Goal: Task Accomplishment & Management: Manage account settings

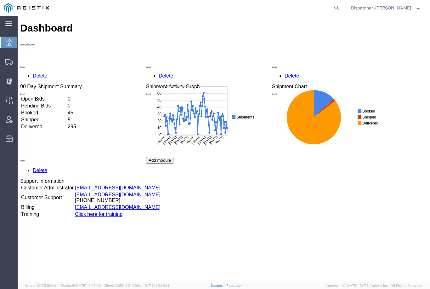
click at [11, 83] on icon at bounding box center [9, 81] width 6 height 7
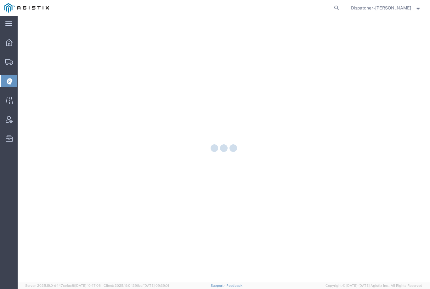
click at [9, 82] on icon at bounding box center [10, 81] width 6 height 7
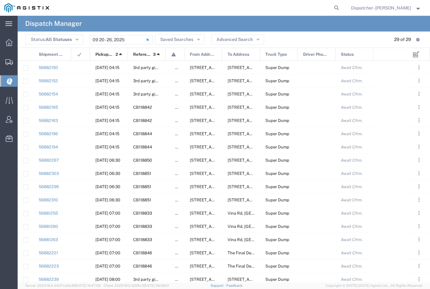
click at [125, 41] on input "[DATE] - [DATE]" at bounding box center [121, 39] width 63 height 9
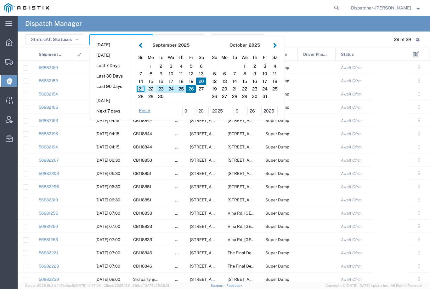
click at [149, 89] on div "22" at bounding box center [151, 89] width 10 height 8
click at [150, 87] on div "22" at bounding box center [151, 89] width 10 height 8
type input "[DATE]"
type input "[DATE] - [DATE]"
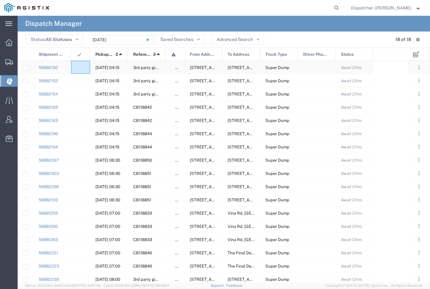
click at [74, 67] on div at bounding box center [80, 67] width 19 height 13
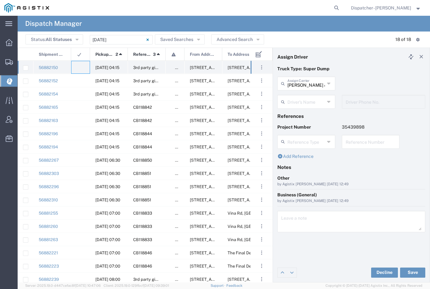
click at [80, 65] on agx-ag-table-icon-cell at bounding box center [78, 67] width 4 height 5
click at [304, 86] on input "[PERSON_NAME] & Sons Trucking, Inc" at bounding box center [305, 82] width 37 height 11
click at [303, 112] on span "E.P.A. Trucking" at bounding box center [306, 117] width 57 height 10
type input "E.P.A. Trucking"
click at [308, 101] on input "text" at bounding box center [307, 101] width 40 height 11
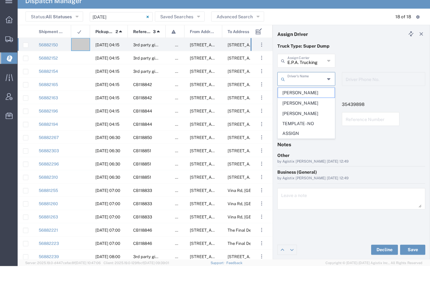
click at [301, 141] on li "TEMPLATE - NO ASSIGN" at bounding box center [306, 151] width 57 height 20
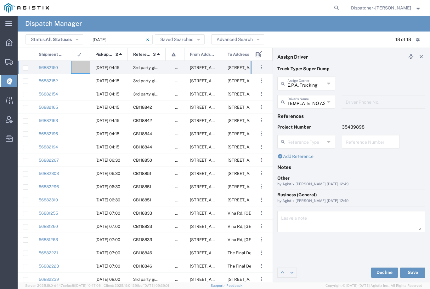
click at [411, 272] on button "Save" at bounding box center [412, 272] width 25 height 10
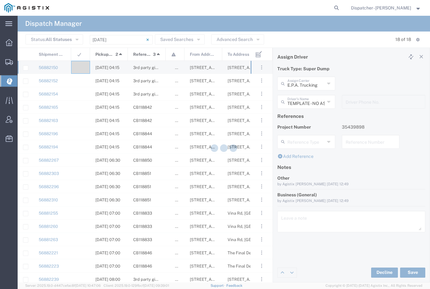
type input "TEMPLATE - NO ASSIGN"
type input "E.P.A. Trucking"
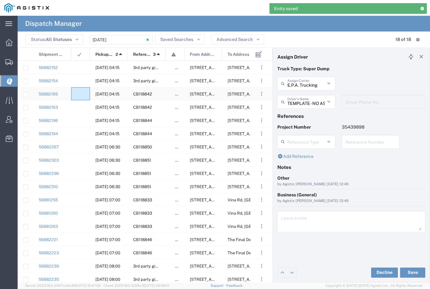
click at [80, 89] on div at bounding box center [80, 93] width 19 height 13
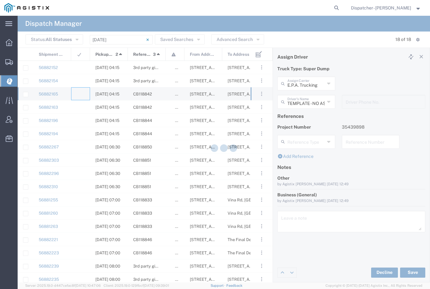
type input "[PERSON_NAME] & Sons Trucking, Inc"
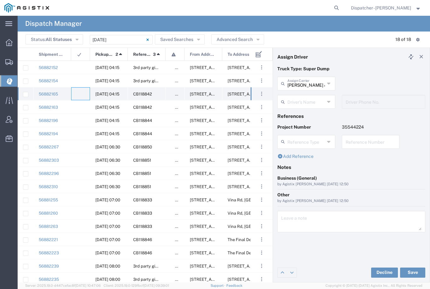
click at [80, 92] on agx-ag-table-icon-cell at bounding box center [78, 94] width 4 height 5
click at [308, 100] on agx-dropdown-input "Driver's Name Anthony Cassetta Aqil Khan Bryan Schmidt Cameron Bowman Clayton S…" at bounding box center [306, 102] width 58 height 14
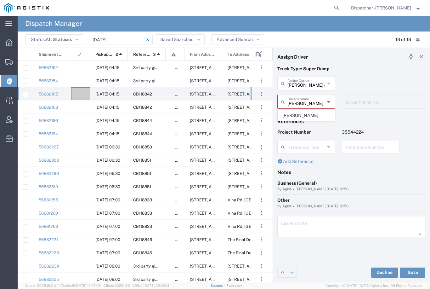
click at [310, 116] on span "[PERSON_NAME]" at bounding box center [306, 115] width 57 height 10
type input "[PERSON_NAME]"
type input "9253660399"
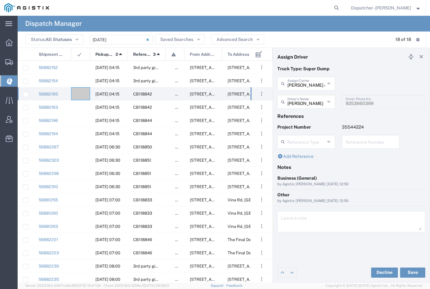
click at [410, 273] on button "Save" at bounding box center [412, 272] width 25 height 10
type input "[PERSON_NAME]"
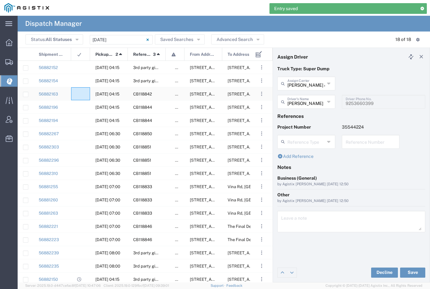
click at [77, 89] on div at bounding box center [80, 93] width 19 height 13
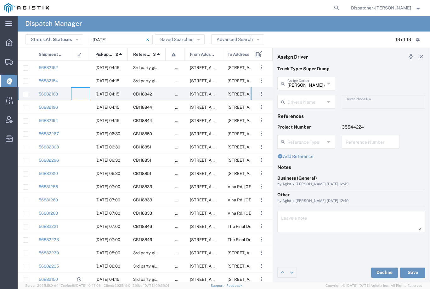
click at [307, 97] on input "text" at bounding box center [305, 101] width 37 height 11
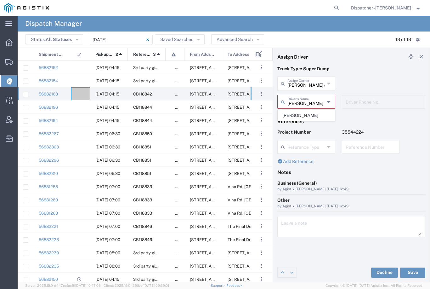
click at [302, 115] on span "[PERSON_NAME]" at bounding box center [306, 115] width 57 height 10
type input "[PERSON_NAME]"
type input "2096295517"
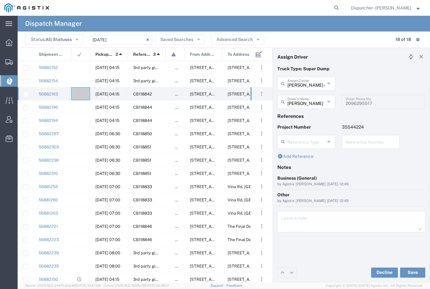
click at [411, 273] on button "Save" at bounding box center [412, 272] width 25 height 10
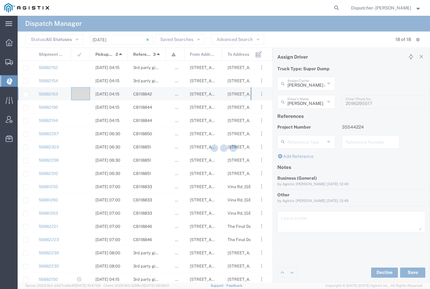
type input "[PERSON_NAME]"
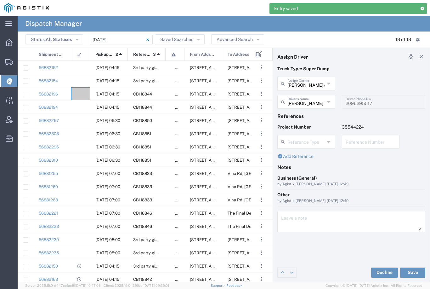
click at [77, 93] on agx-ag-table-icon-cell at bounding box center [78, 94] width 4 height 5
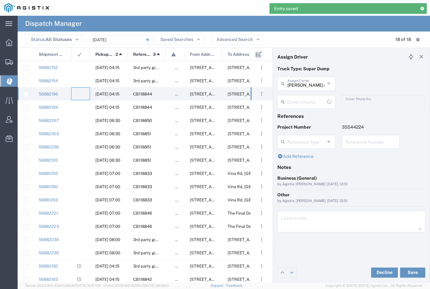
click at [301, 82] on input "[PERSON_NAME] & Sons Trucking, Inc" at bounding box center [305, 82] width 37 height 11
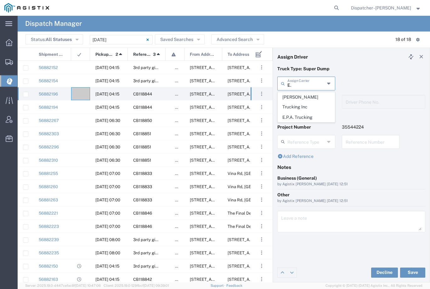
click at [299, 112] on span "E.P.A. Trucking" at bounding box center [306, 117] width 57 height 10
type input "E.P.A. Trucking"
click at [310, 99] on input "text" at bounding box center [305, 101] width 37 height 11
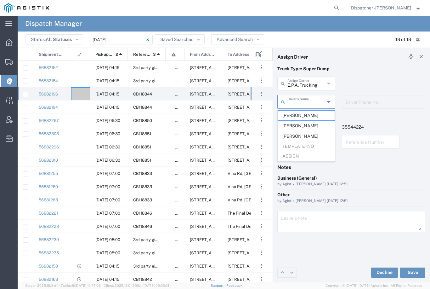
click at [300, 125] on span "Jorge Ramirez" at bounding box center [306, 126] width 57 height 10
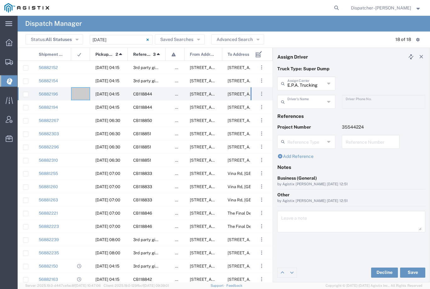
type input "Jorge Ramirez"
type input "[PHONE_NUMBER]"
click at [416, 270] on button "Save" at bounding box center [412, 272] width 25 height 10
type input "Jorge Ramirez"
type input "E.P.A. Trucking"
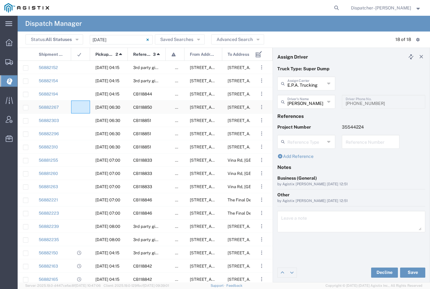
click at [83, 104] on div at bounding box center [80, 106] width 19 height 13
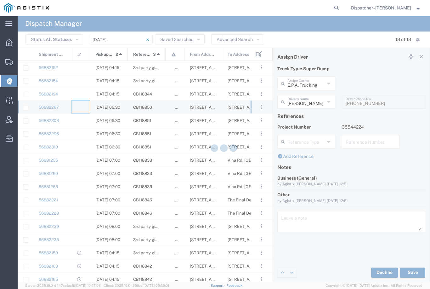
type input "[PERSON_NAME] & Sons Trucking, Inc"
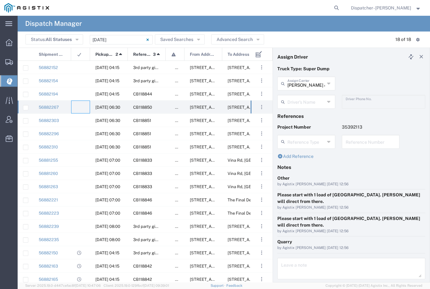
click at [307, 82] on input "[PERSON_NAME] & Sons Trucking, Inc" at bounding box center [305, 82] width 37 height 11
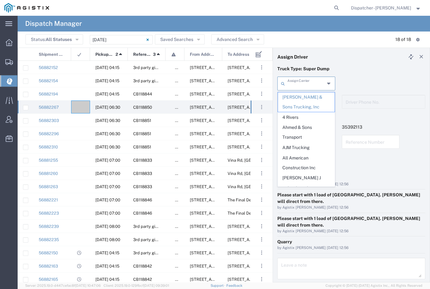
type input "E"
click at [373, 75] on div "Truck Type: Super Dump" at bounding box center [351, 70] width 155 height 11
type input "[PERSON_NAME] & Sons Trucking, Inc"
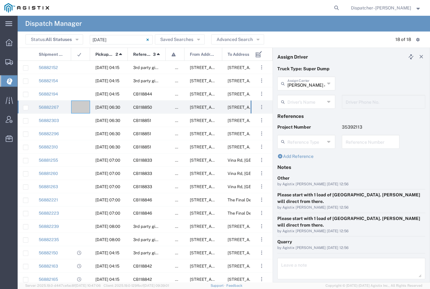
click at [307, 102] on input "text" at bounding box center [305, 101] width 37 height 11
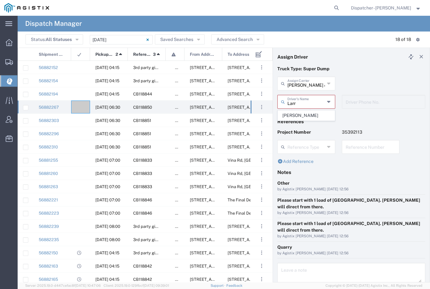
click at [304, 117] on span "[PERSON_NAME]" at bounding box center [306, 115] width 57 height 10
type input "[PERSON_NAME]"
type input "[PHONE_NUMBER]"
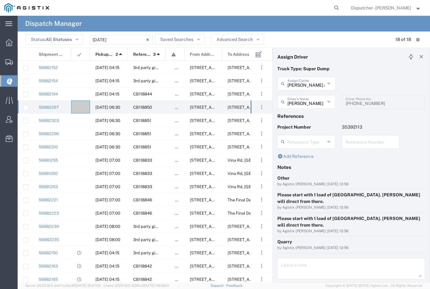
click at [410, 288] on button "Save" at bounding box center [412, 293] width 25 height 10
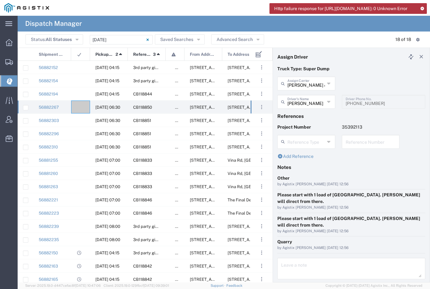
click at [412, 288] on button "Save" at bounding box center [412, 293] width 25 height 10
click at [80, 156] on div at bounding box center [80, 159] width 19 height 13
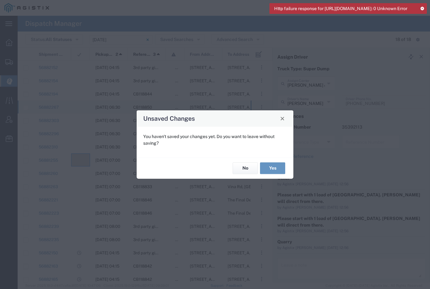
click at [248, 165] on button "No" at bounding box center [245, 168] width 25 height 12
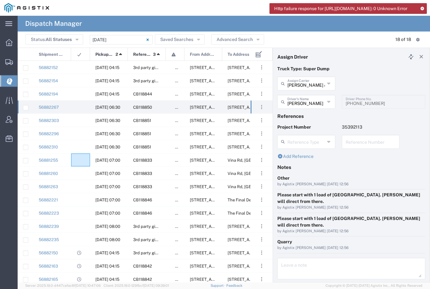
click at [79, 158] on agx-ag-table-icon-cell at bounding box center [78, 160] width 4 height 5
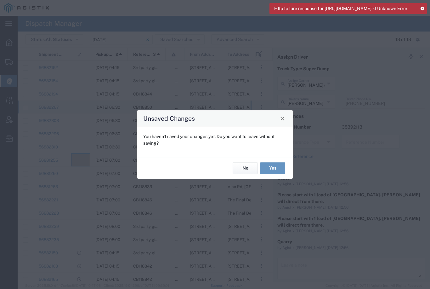
click at [275, 165] on button "Yes" at bounding box center [272, 168] width 25 height 12
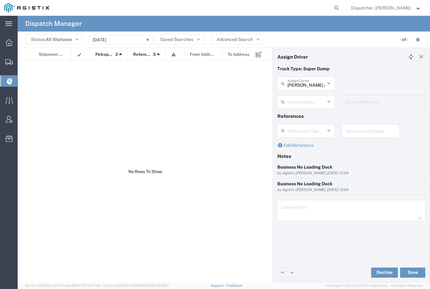
click at [127, 35] on input "09/21/2025 - 09/21/2025" at bounding box center [121, 39] width 63 height 9
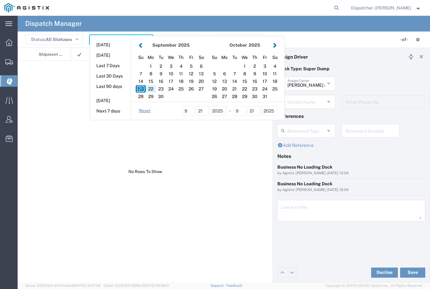
click at [152, 87] on div "22" at bounding box center [151, 89] width 10 height 8
click at [151, 89] on div "22" at bounding box center [151, 89] width 10 height 8
type input "[DATE]"
type input "[DATE] - [DATE]"
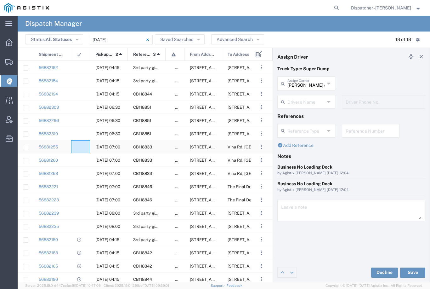
click at [84, 147] on div at bounding box center [80, 146] width 19 height 13
click at [305, 99] on input "text" at bounding box center [305, 101] width 37 height 11
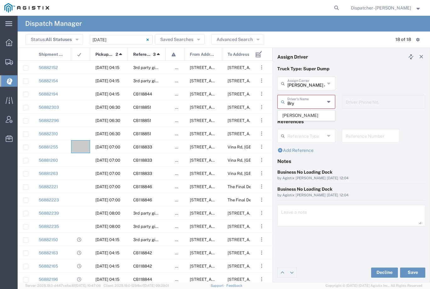
click at [309, 111] on span "[PERSON_NAME]" at bounding box center [306, 115] width 57 height 10
type input "[PERSON_NAME]"
type input "[PHONE_NUMBER]"
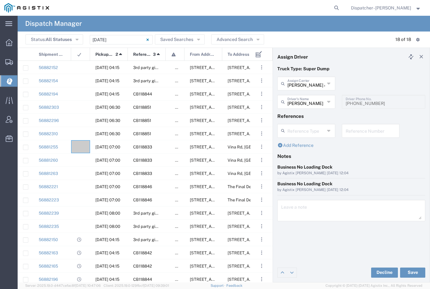
click at [410, 273] on button "Save" at bounding box center [412, 272] width 25 height 10
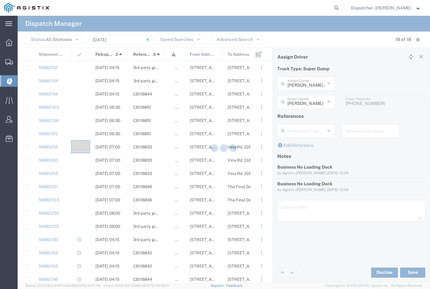
type input "[PERSON_NAME]"
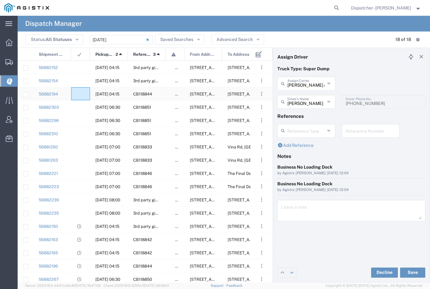
click at [80, 93] on agx-ag-table-icon-cell at bounding box center [78, 94] width 4 height 5
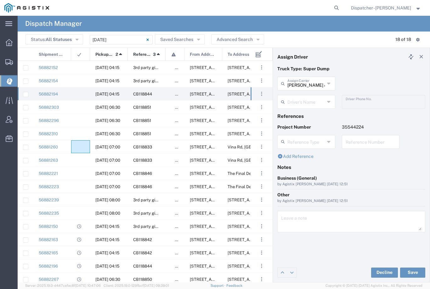
click at [80, 146] on agx-ag-table-icon-cell at bounding box center [78, 146] width 4 height 5
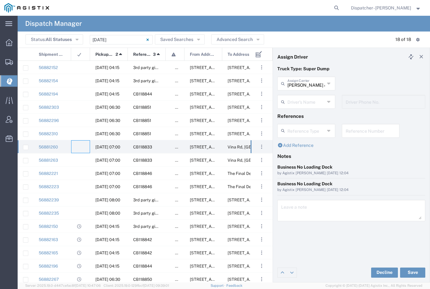
click at [309, 85] on input "[PERSON_NAME] & Sons Trucking, Inc" at bounding box center [305, 82] width 37 height 11
type input "R"
click at [295, 99] on span "Traxx Equipment Rental and Excavation" at bounding box center [306, 102] width 57 height 20
type input "Traxx Equipment Rental and Excavation"
click at [304, 99] on input "text" at bounding box center [305, 101] width 37 height 11
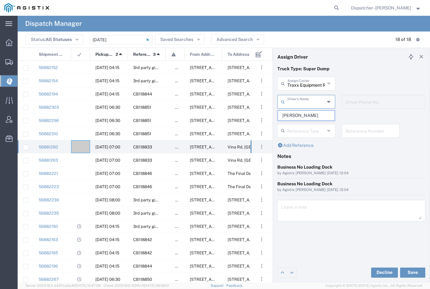
click at [300, 113] on span "Ronald Harvill" at bounding box center [306, 115] width 57 height 10
type input "Ronald Harvill"
type input "[PHONE_NUMBER]"
click at [411, 271] on button "Save" at bounding box center [412, 272] width 25 height 10
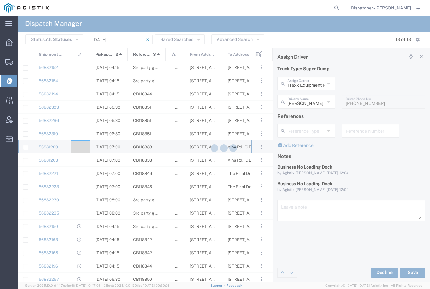
type input "Ronald Harvill"
type input "Traxx Equipment Rental and Excavation"
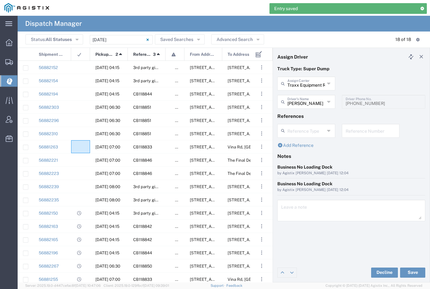
click at [79, 146] on agx-ag-table-icon-cell at bounding box center [78, 146] width 4 height 5
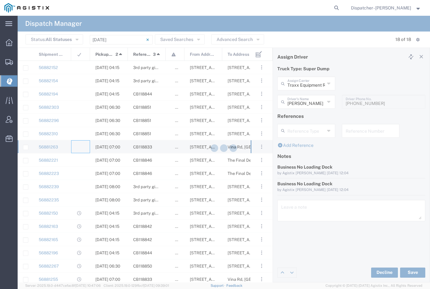
type input "[PERSON_NAME] & Sons Trucking, Inc"
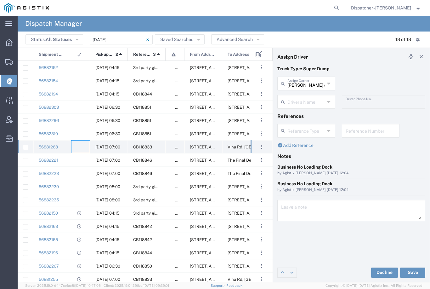
click at [79, 148] on agx-ag-table-icon-cell at bounding box center [78, 146] width 4 height 5
click at [307, 88] on input "[PERSON_NAME] & Sons Trucking, Inc" at bounding box center [305, 82] width 37 height 11
click at [308, 99] on span "[PERSON_NAME] Trucking" at bounding box center [306, 102] width 57 height 20
type input "[PERSON_NAME] Trucking"
click at [314, 100] on input "text" at bounding box center [307, 101] width 40 height 11
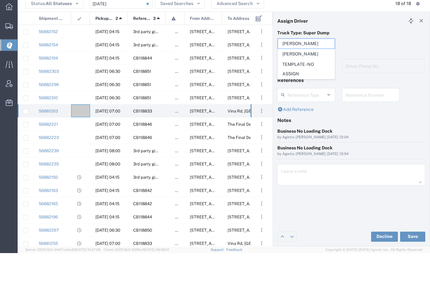
click at [304, 85] on span "Dennis Harned" at bounding box center [306, 90] width 57 height 10
type input "Dennis Harned"
type input "[PHONE_NUMBER]"
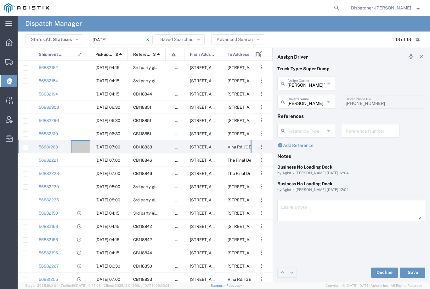
click at [413, 274] on button "Save" at bounding box center [412, 272] width 25 height 10
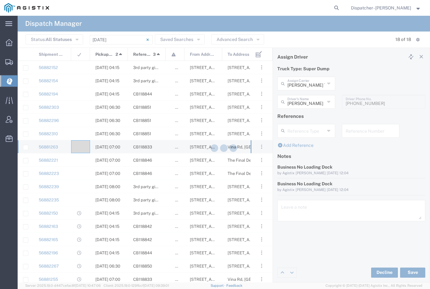
type input "Dennis Harned"
type input "[PERSON_NAME] Trucking"
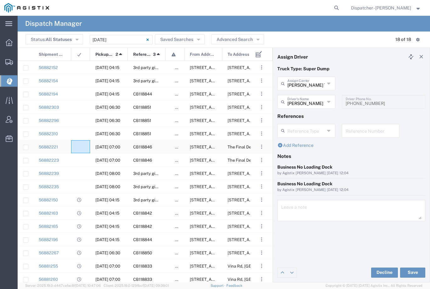
click at [80, 144] on agx-ag-table-icon-cell at bounding box center [78, 146] width 4 height 5
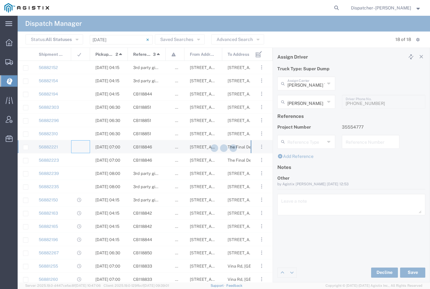
type input "[PERSON_NAME] & Sons Trucking, Inc"
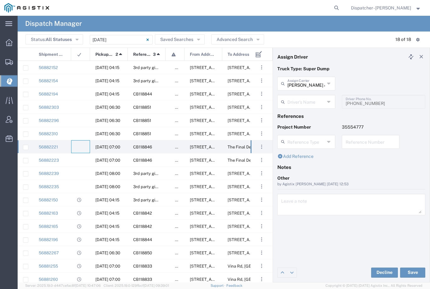
click at [309, 84] on input "[PERSON_NAME] & Sons Trucking, Inc" at bounding box center [305, 82] width 37 height 11
click at [308, 96] on span "SJC Trucking Inc" at bounding box center [306, 97] width 57 height 10
type input "SJC Trucking Inc"
click at [307, 100] on agx-dropdown-input "Driver's Name Anthony Cassetta Aqil Khan Bryan Schmidt Cameron Bowman Clayton S…" at bounding box center [306, 102] width 58 height 14
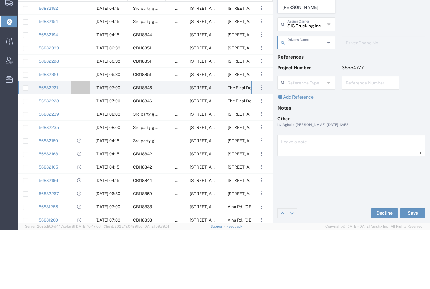
click at [300, 62] on span "[PERSON_NAME]" at bounding box center [306, 67] width 57 height 10
type input "[PERSON_NAME]"
type input "9255187628"
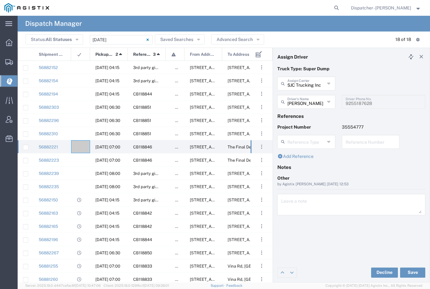
click at [416, 273] on button "Save" at bounding box center [412, 272] width 25 height 10
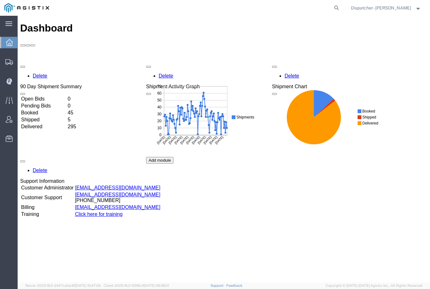
click at [12, 81] on icon at bounding box center [9, 81] width 6 height 6
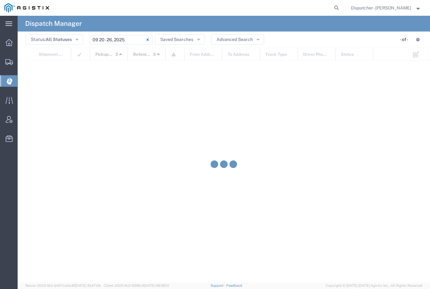
click at [129, 40] on input "[DATE] - [DATE]" at bounding box center [121, 39] width 63 height 9
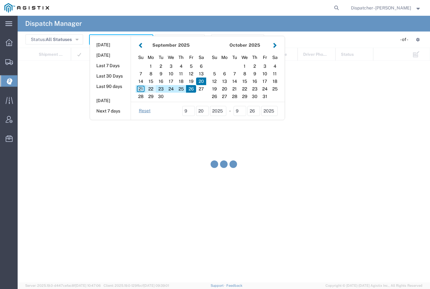
click at [154, 88] on div "22" at bounding box center [151, 89] width 10 height 8
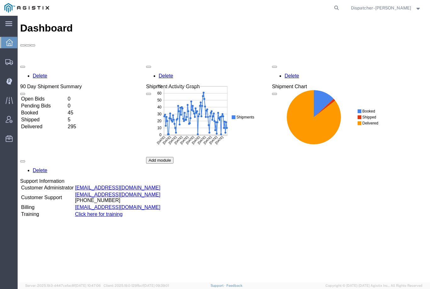
click at [10, 82] on icon at bounding box center [9, 81] width 6 height 6
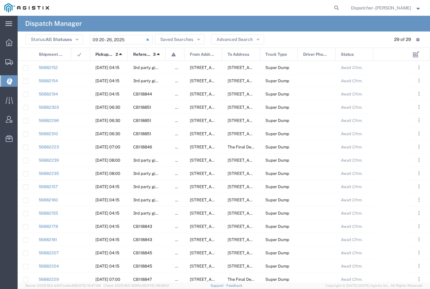
click at [132, 38] on input "[DATE] - [DATE]" at bounding box center [121, 39] width 63 height 9
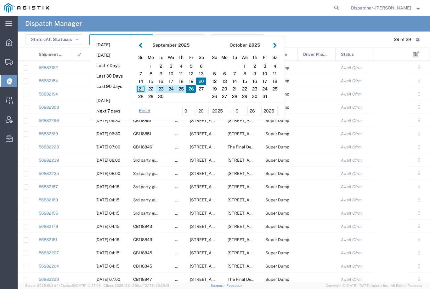
click at [152, 87] on div "22" at bounding box center [151, 89] width 10 height 8
click at [150, 88] on div "22" at bounding box center [151, 89] width 10 height 8
type input "[DATE]"
type input "[DATE] - [DATE]"
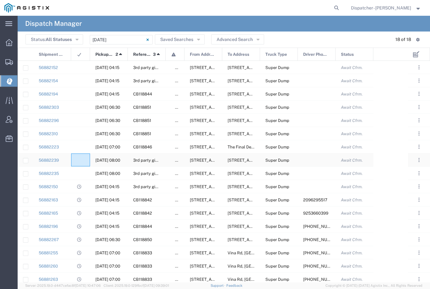
click at [79, 156] on div at bounding box center [80, 159] width 19 height 13
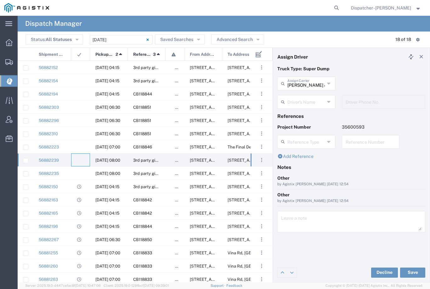
click at [301, 106] on input "text" at bounding box center [305, 101] width 37 height 11
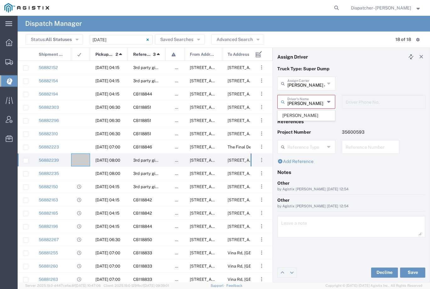
click at [304, 111] on span "[PERSON_NAME]" at bounding box center [306, 115] width 57 height 10
type input "[PERSON_NAME]"
type input "[PHONE_NUMBER]"
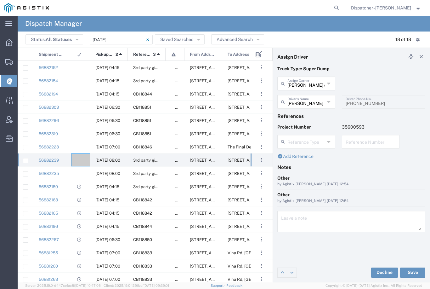
click at [329, 271] on button "Save" at bounding box center [412, 272] width 25 height 10
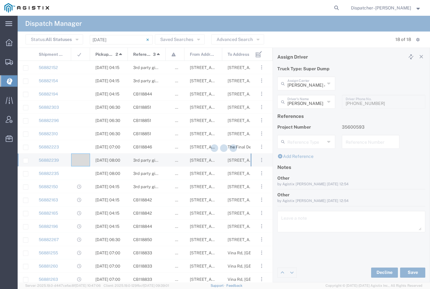
type input "[PERSON_NAME]"
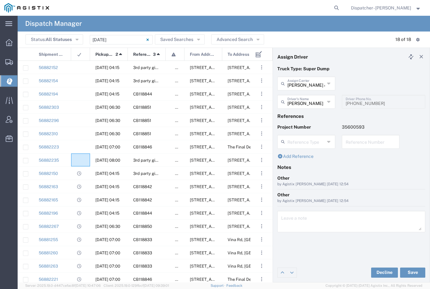
click at [83, 159] on div at bounding box center [80, 159] width 19 height 13
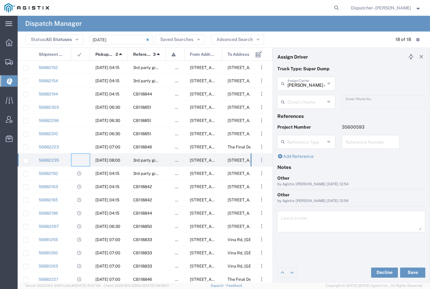
click at [312, 81] on input "[PERSON_NAME] & Sons Trucking, Inc" at bounding box center [305, 82] width 37 height 11
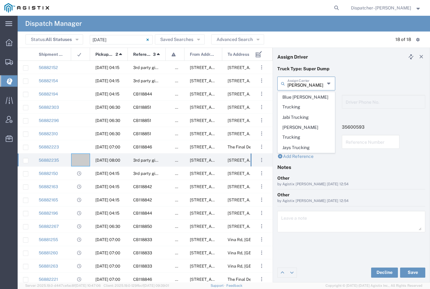
click at [297, 143] on span "Jays Trucking" at bounding box center [306, 148] width 57 height 10
type input "Jays Trucking"
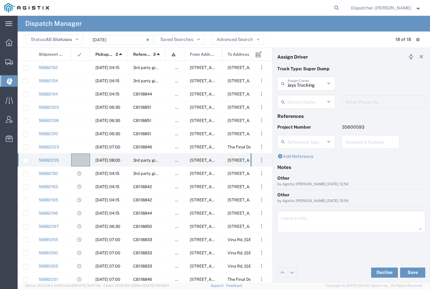
click at [303, 99] on input "text" at bounding box center [305, 101] width 37 height 11
click at [297, 114] on span "[PERSON_NAME]" at bounding box center [306, 115] width 57 height 10
type input "[PERSON_NAME]"
type input "[PHONE_NUMBER]"
click at [329, 273] on button "Save" at bounding box center [412, 272] width 25 height 10
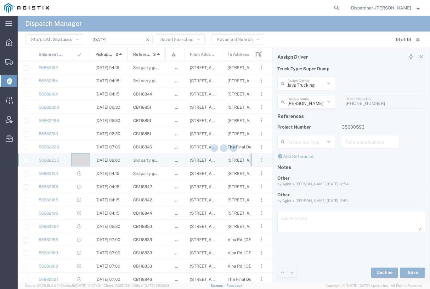
type input "[PERSON_NAME]"
type input "Jays Trucking"
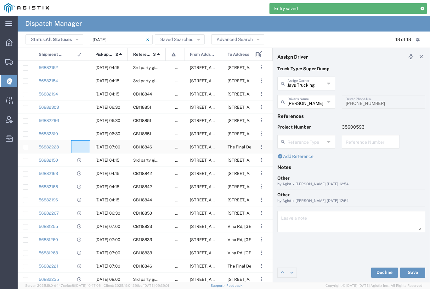
click at [80, 149] on agx-ag-table-icon-cell at bounding box center [78, 146] width 4 height 5
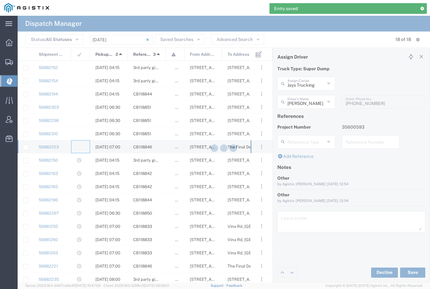
type input "[PERSON_NAME] & Sons Trucking, Inc"
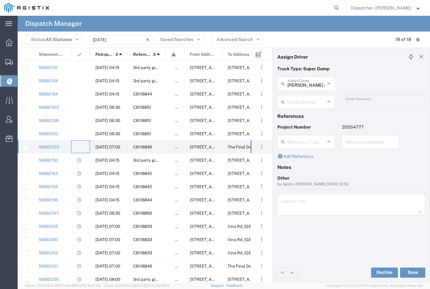
click at [305, 81] on input "[PERSON_NAME] & Sons Trucking, Inc" at bounding box center [305, 82] width 37 height 11
click at [305, 94] on span "SJC Trucking Inc" at bounding box center [306, 97] width 57 height 10
type input "SJC Trucking Inc"
click at [311, 96] on input "text" at bounding box center [305, 101] width 37 height 11
click at [287, 118] on span "[PERSON_NAME]" at bounding box center [306, 115] width 57 height 10
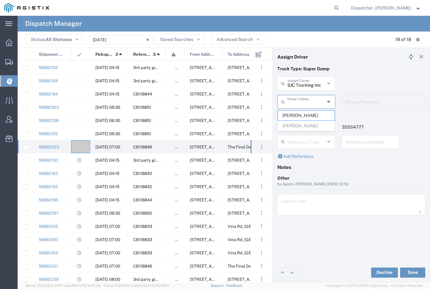
type input "[PERSON_NAME]"
type input "9255187628"
click at [329, 274] on button "Save" at bounding box center [412, 272] width 25 height 10
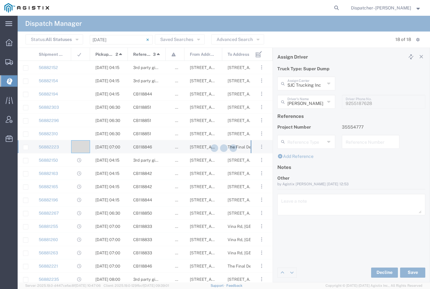
type input "[PERSON_NAME]"
type input "SJC Trucking Inc"
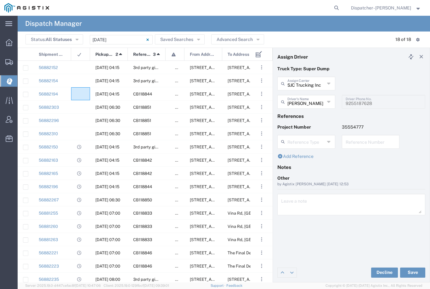
click at [80, 95] on agx-ag-table-icon-cell at bounding box center [78, 94] width 4 height 5
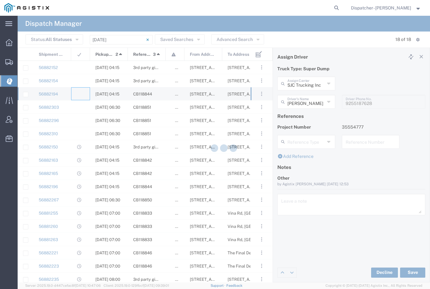
type input "[PERSON_NAME] & Sons Trucking, Inc"
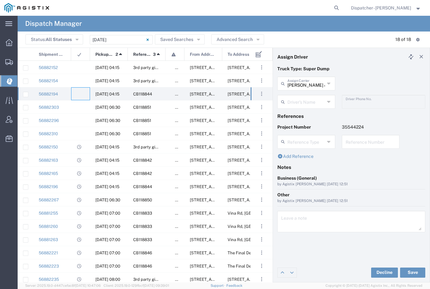
click at [304, 83] on input "[PERSON_NAME] & Sons Trucking, Inc" at bounding box center [305, 82] width 37 height 11
type input "K"
click at [298, 95] on span "MX Trucking" at bounding box center [306, 97] width 57 height 10
type input "MX Trucking"
click at [300, 100] on input "text" at bounding box center [307, 101] width 40 height 11
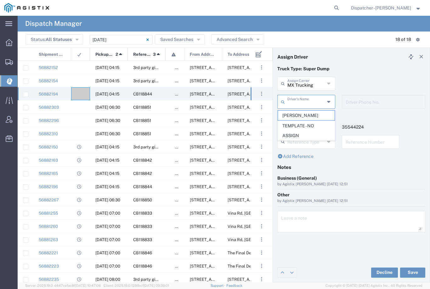
click at [297, 115] on span "[PERSON_NAME]" at bounding box center [306, 115] width 57 height 10
type input "[PERSON_NAME]"
type input "[PHONE_NUMBER]"
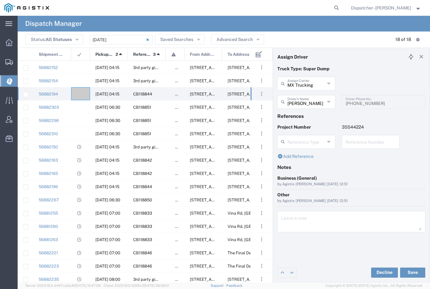
click at [329, 272] on button "Save" at bounding box center [412, 272] width 25 height 10
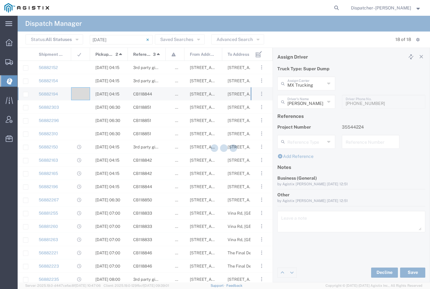
type input "[PERSON_NAME]"
type input "MX Trucking"
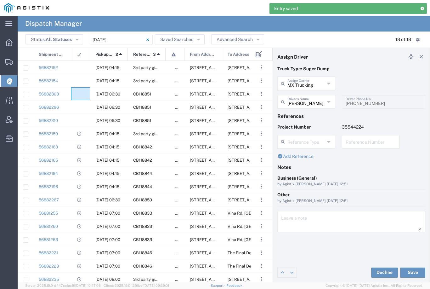
click at [79, 92] on agx-ag-table-icon-cell at bounding box center [78, 94] width 4 height 5
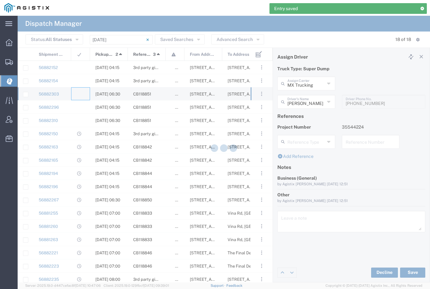
type input "[PERSON_NAME] & Sons Trucking, Inc"
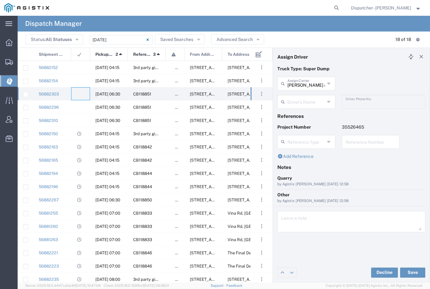
click at [306, 98] on input "text" at bounding box center [305, 101] width 37 height 11
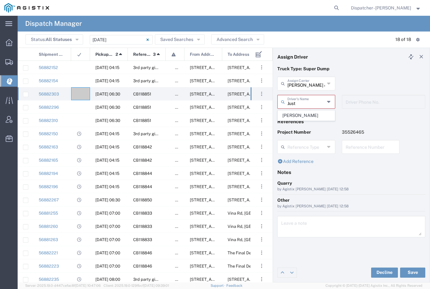
click at [298, 111] on span "[PERSON_NAME]" at bounding box center [306, 115] width 57 height 10
type input "[PERSON_NAME]"
type input "[PHONE_NUMBER]"
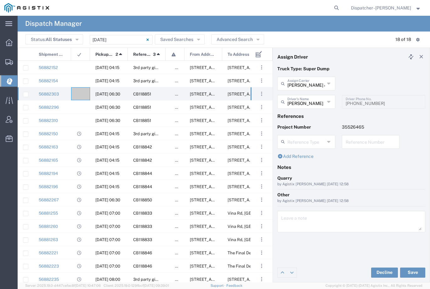
click at [329, 270] on button "Save" at bounding box center [412, 272] width 25 height 10
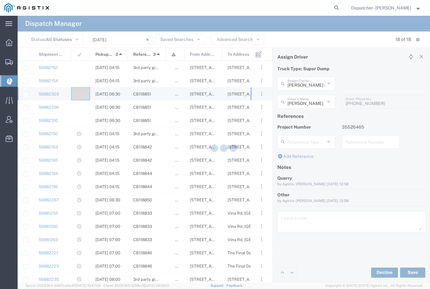
type input "[PERSON_NAME]"
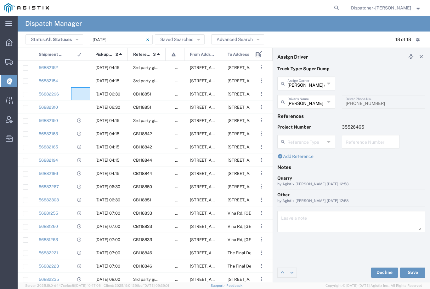
click at [80, 92] on agx-ag-table-icon-cell at bounding box center [78, 94] width 4 height 5
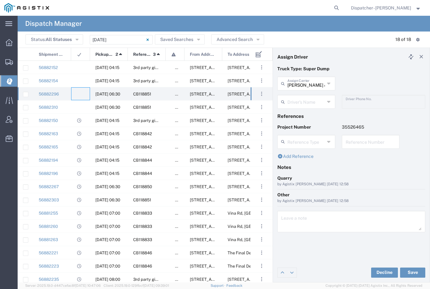
click at [304, 105] on input "text" at bounding box center [305, 101] width 37 height 11
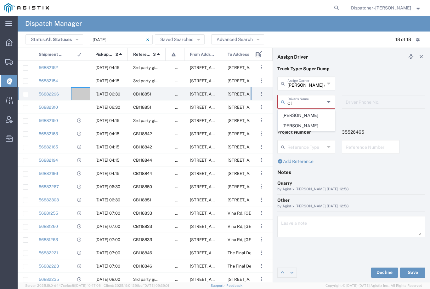
click at [296, 114] on span "[PERSON_NAME]" at bounding box center [306, 115] width 57 height 10
type input "[PERSON_NAME]"
type input "9258126210"
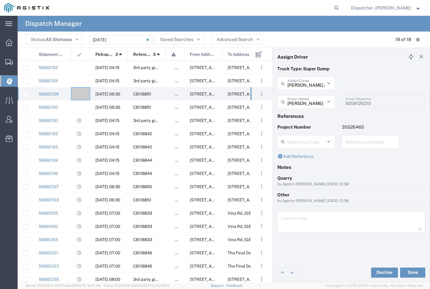
click at [329, 274] on button "Save" at bounding box center [412, 272] width 25 height 10
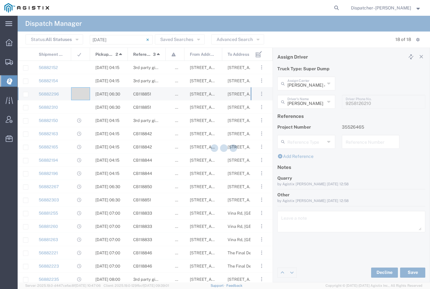
type input "[PERSON_NAME]"
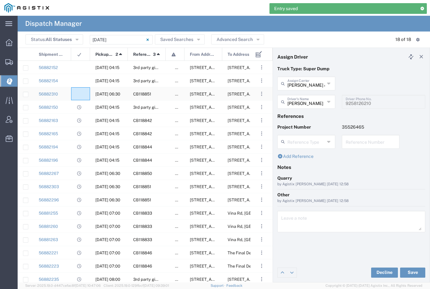
click at [80, 93] on agx-ag-table-icon-cell at bounding box center [78, 94] width 4 height 5
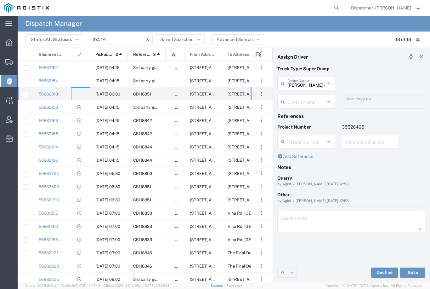
click at [298, 98] on input "text" at bounding box center [305, 101] width 37 height 11
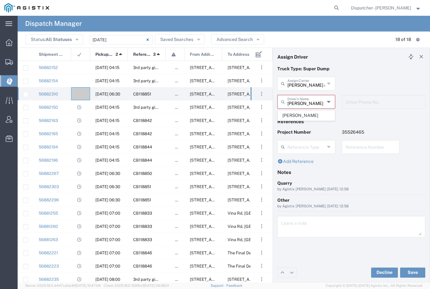
click at [295, 111] on span "[PERSON_NAME]" at bounding box center [306, 115] width 57 height 10
type input "[PERSON_NAME]"
type input "[PHONE_NUMBER]"
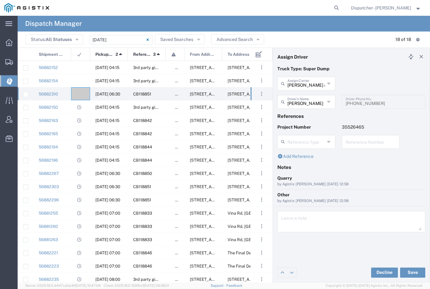
click at [329, 269] on button "Save" at bounding box center [412, 272] width 25 height 10
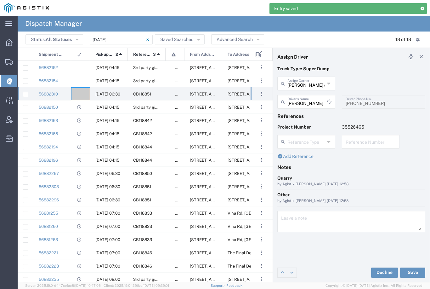
type input "[PERSON_NAME]"
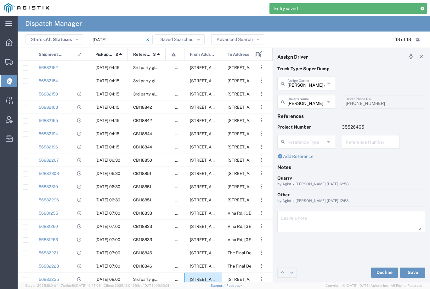
scroll to position [3, 0]
